Goal: Task Accomplishment & Management: Manage account settings

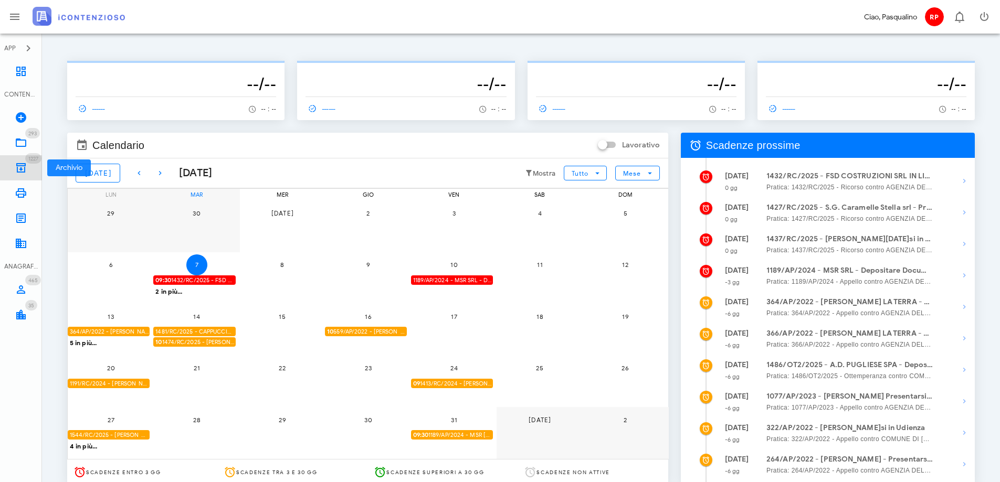
click at [19, 164] on icon at bounding box center [21, 168] width 13 height 13
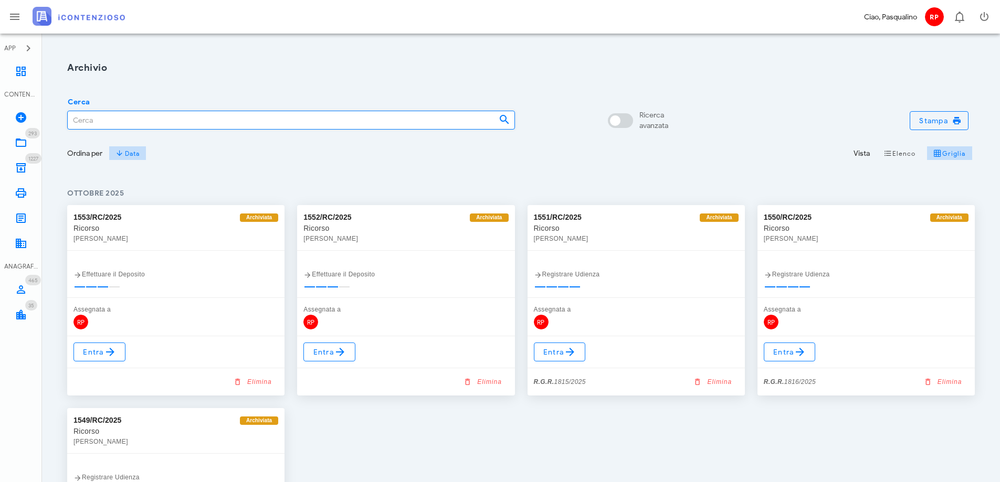
click at [149, 126] on input "Cerca" at bounding box center [279, 120] width 423 height 18
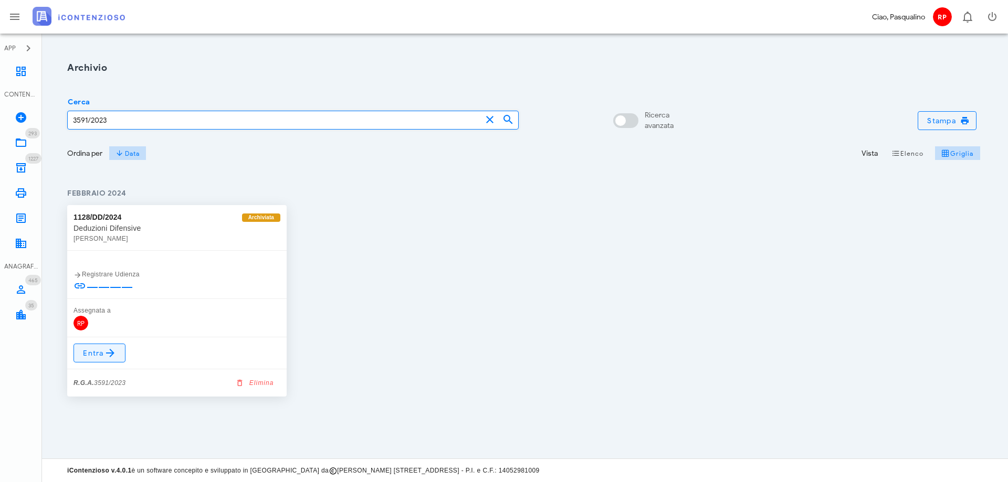
type input "3591/2023"
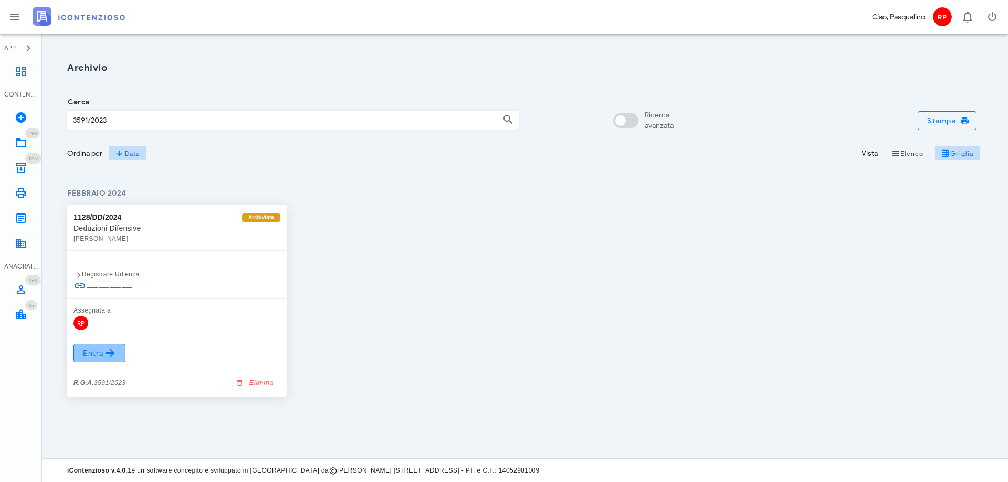
click at [102, 349] on span "Entra" at bounding box center [99, 353] width 34 height 13
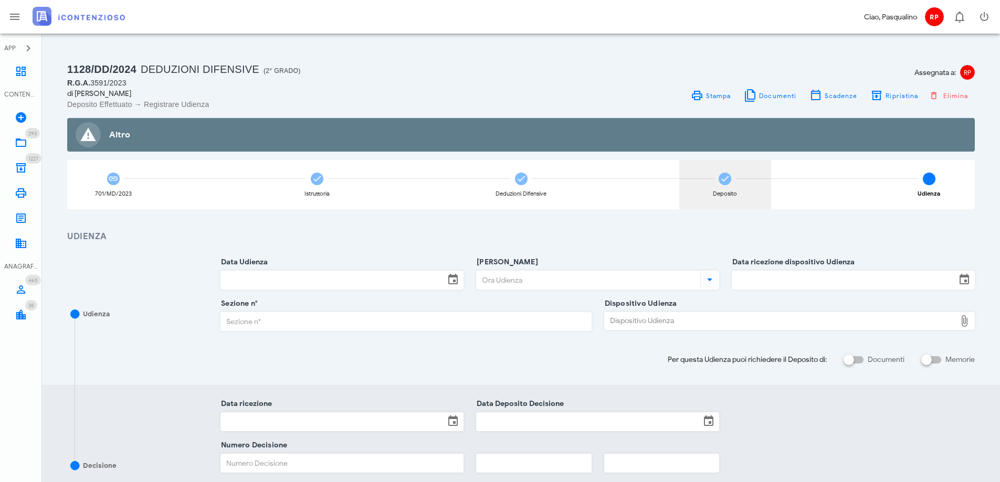
click at [724, 183] on icon at bounding box center [725, 179] width 10 height 10
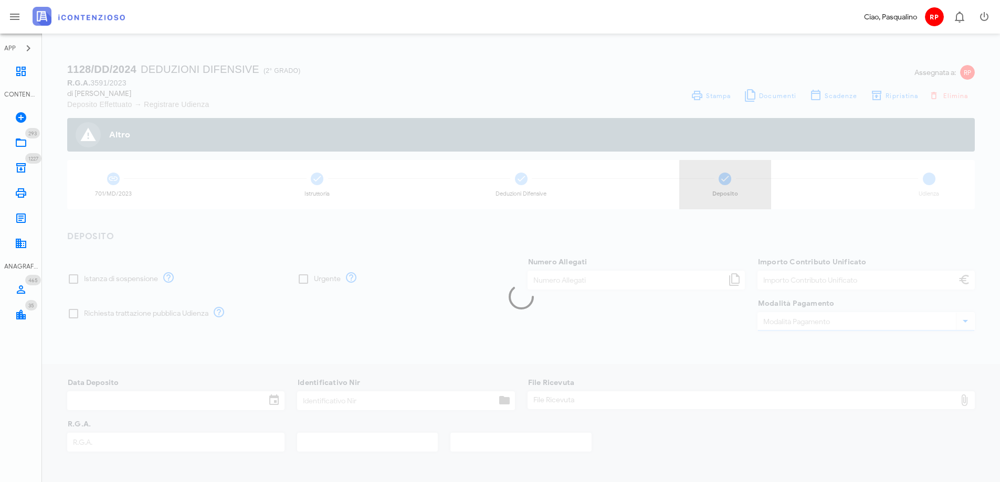
type input "30,00"
type input "14/02/2024"
type input "304"
type input "3591"
type input "2023"
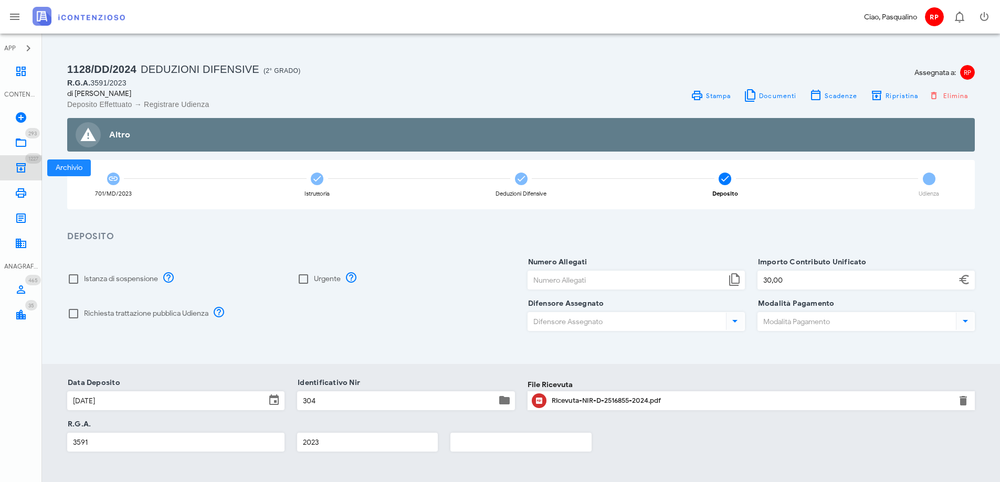
click at [22, 167] on icon at bounding box center [21, 168] width 13 height 13
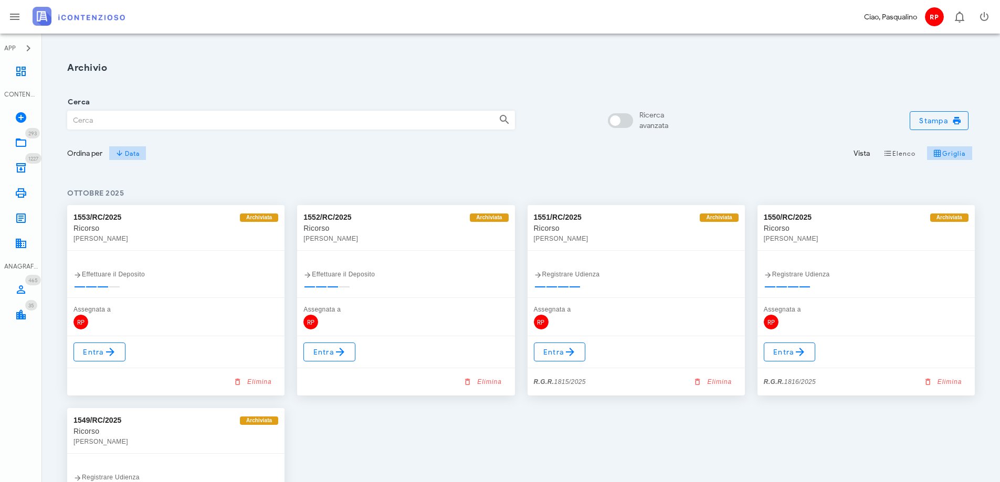
click at [196, 121] on input "Cerca" at bounding box center [279, 120] width 423 height 18
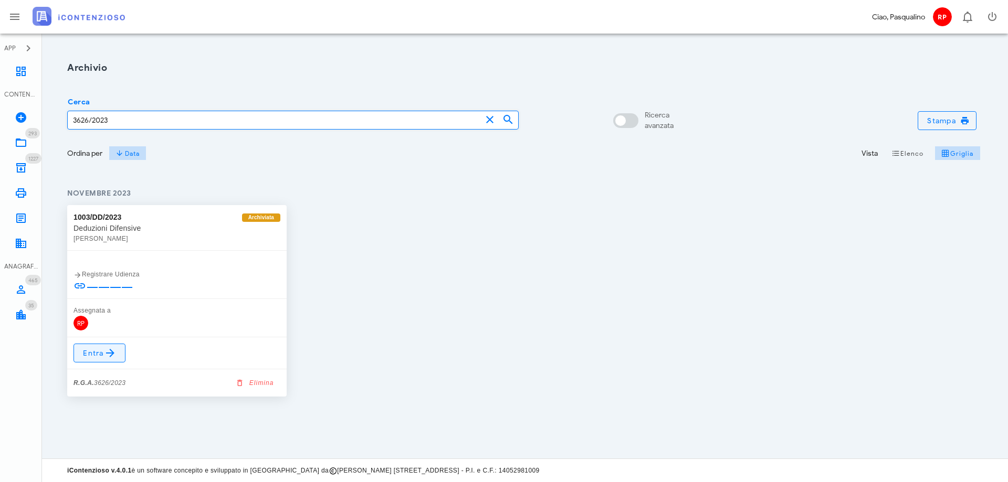
type input "3626/2023"
click at [82, 354] on link "Entra" at bounding box center [99, 353] width 52 height 19
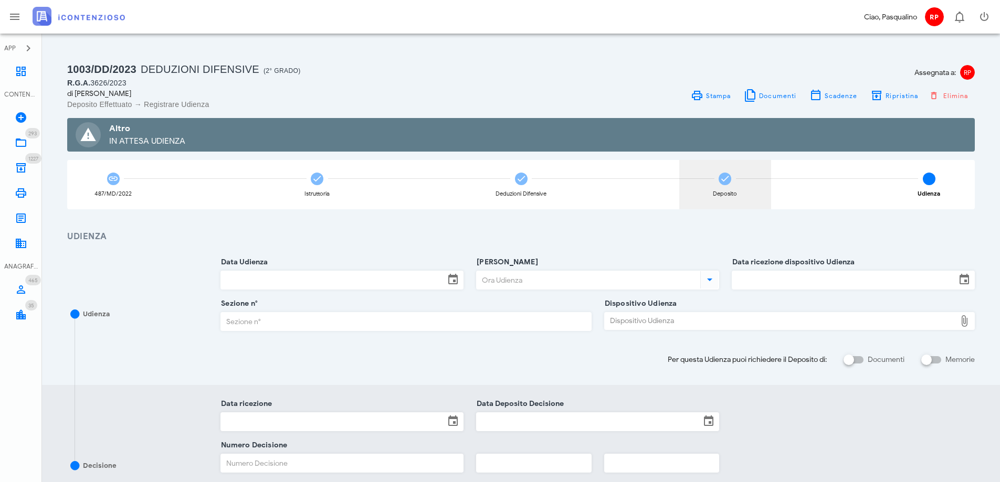
click at [729, 185] on div "Deposito" at bounding box center [725, 184] width 92 height 49
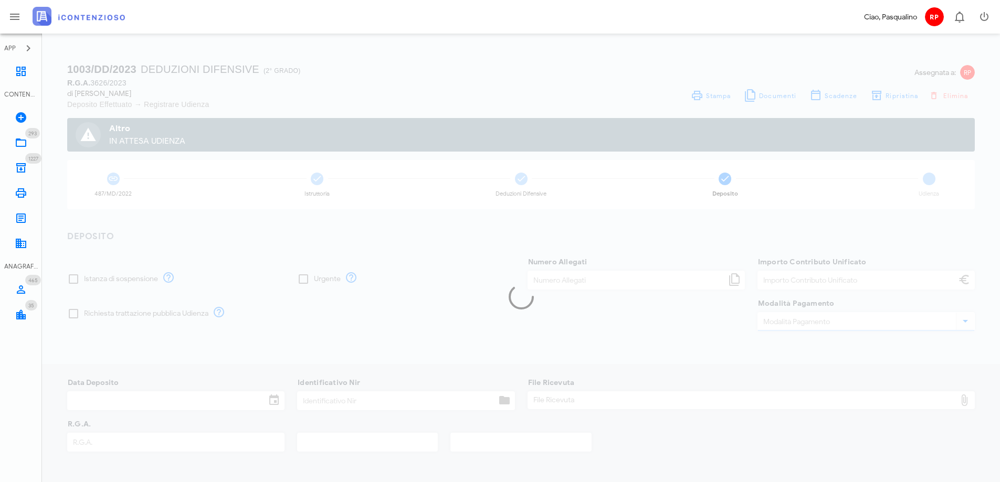
type input "30,00"
type input "03/11/2023"
type input "279"
type input "3626"
type input "2023"
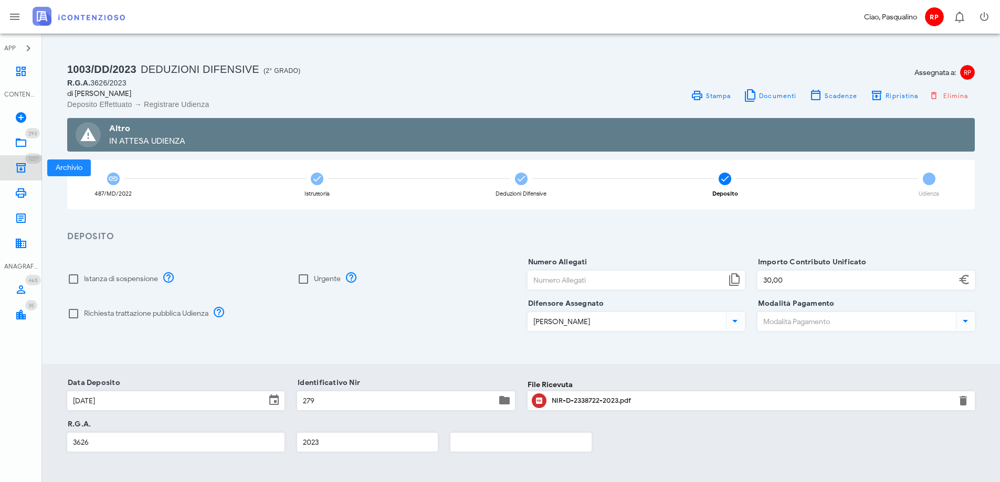
click at [34, 165] on link "1227 Archivio 1227" at bounding box center [21, 167] width 42 height 25
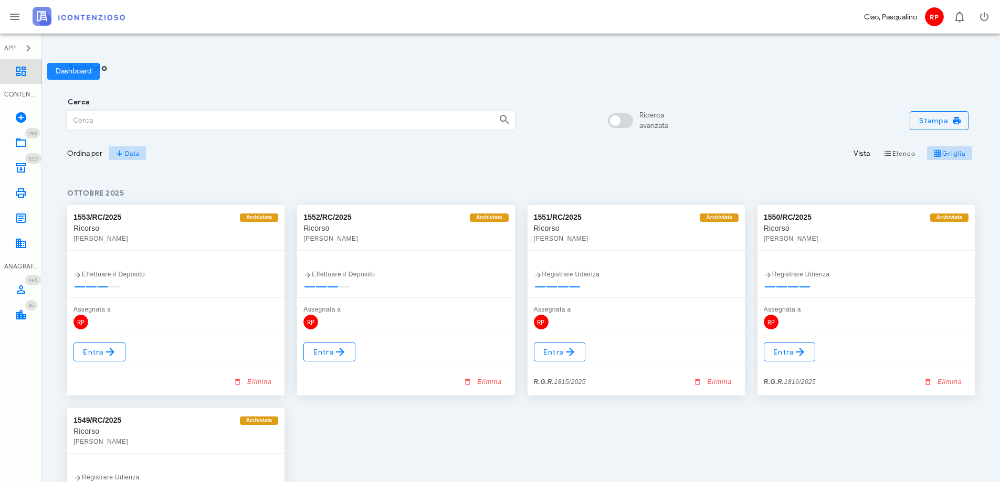
click at [24, 67] on icon at bounding box center [21, 71] width 13 height 13
